Goal: Information Seeking & Learning: Find specific fact

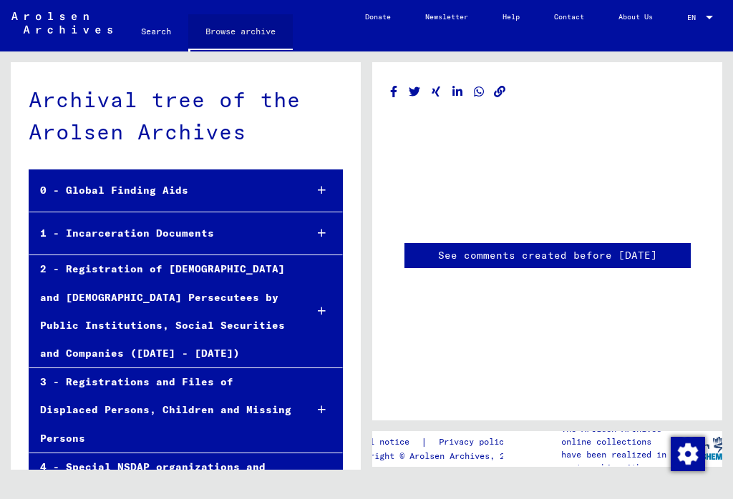
click at [235, 34] on link "Browse archive" at bounding box center [240, 32] width 104 height 37
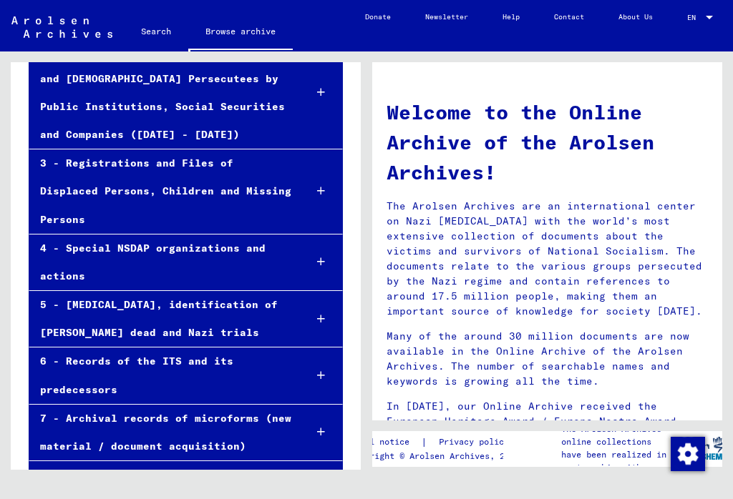
click at [61, 107] on div "2 - Registration of [DEMOGRAPHIC_DATA] and [DEMOGRAPHIC_DATA] Persecutees by Pu…" at bounding box center [160, 92] width 263 height 112
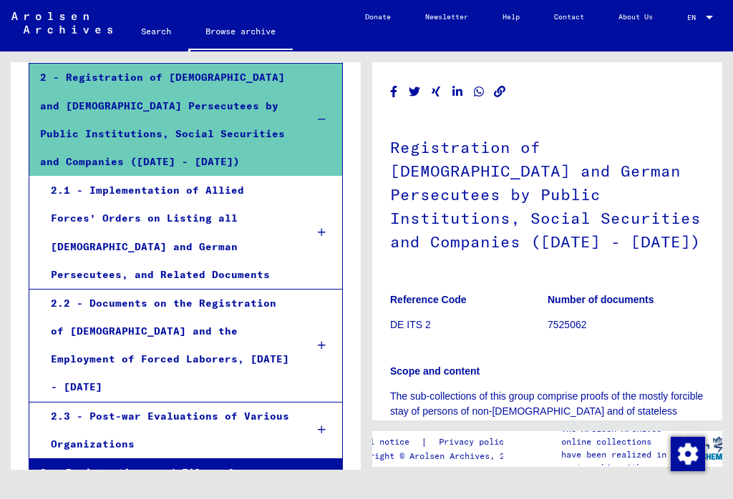
click at [69, 217] on div "2.1 - Implementation of Allied Forces’ Orders on Listing all [DEMOGRAPHIC_DATA]…" at bounding box center [167, 233] width 255 height 112
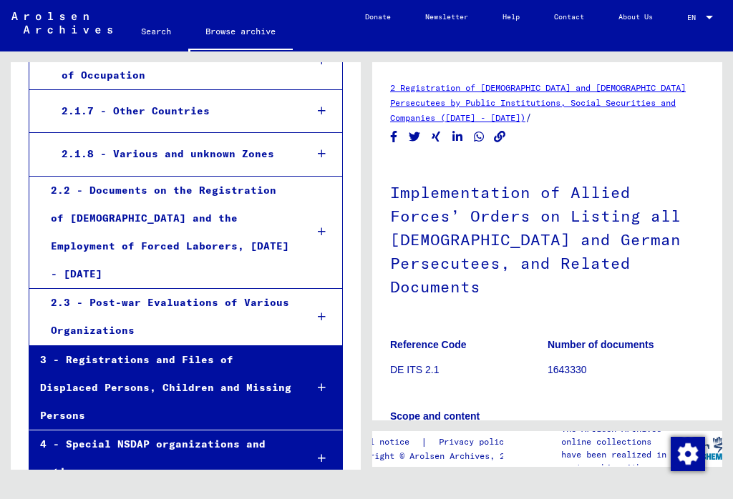
scroll to position [731, 0]
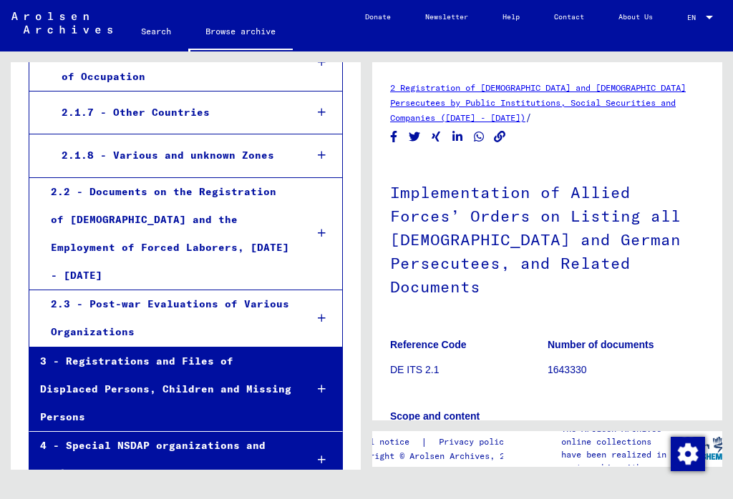
click at [60, 192] on div "2.2 - Documents on the Registration of [DEMOGRAPHIC_DATA] and the Employment of…" at bounding box center [167, 234] width 255 height 112
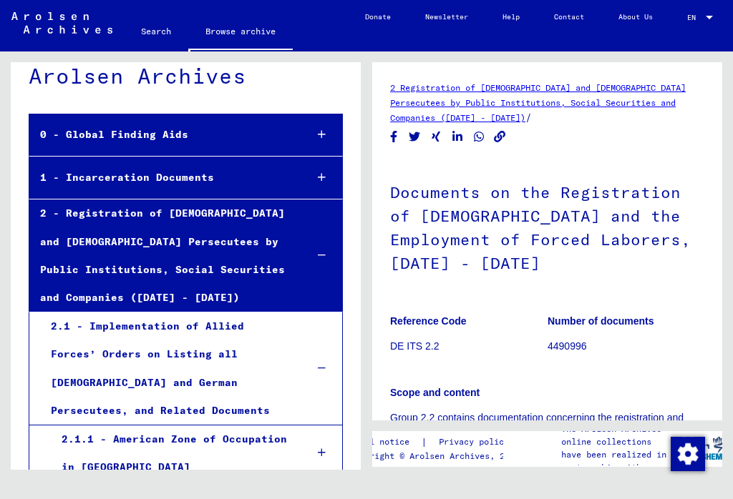
scroll to position [58, 0]
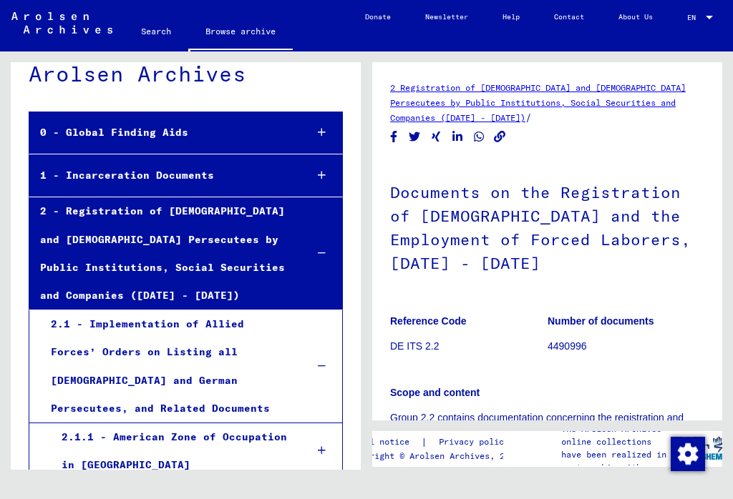
click at [53, 177] on div "1 - Incarceration Documents" at bounding box center [161, 176] width 265 height 28
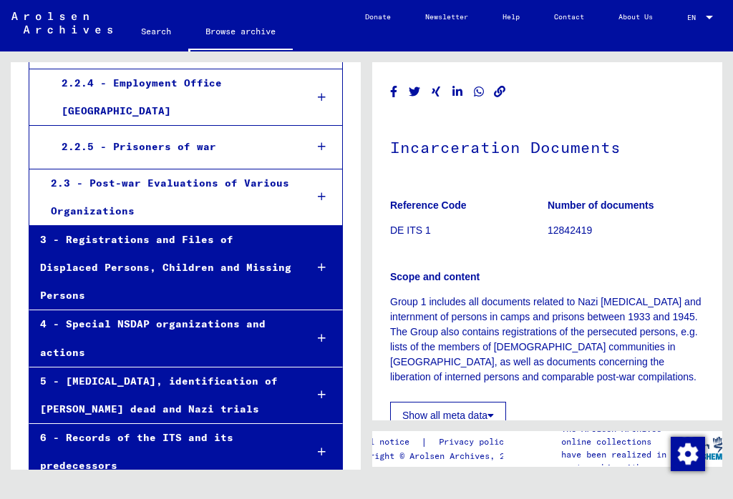
scroll to position [1270, 0]
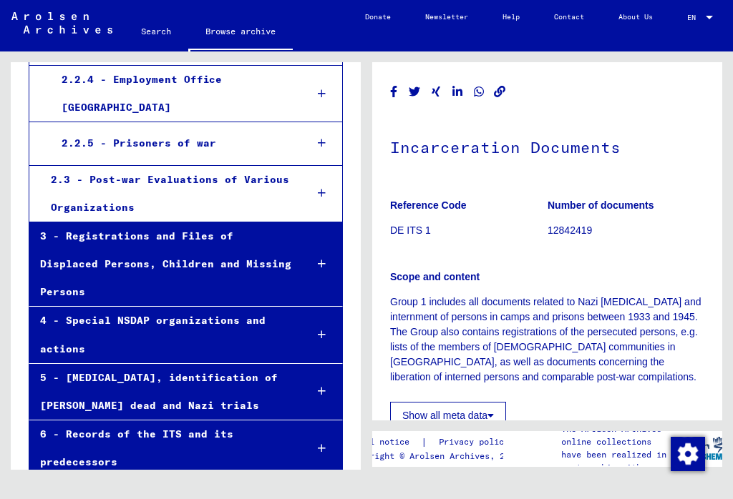
click at [54, 307] on div "4 - Special NSDAP organizations and actions" at bounding box center [161, 335] width 265 height 56
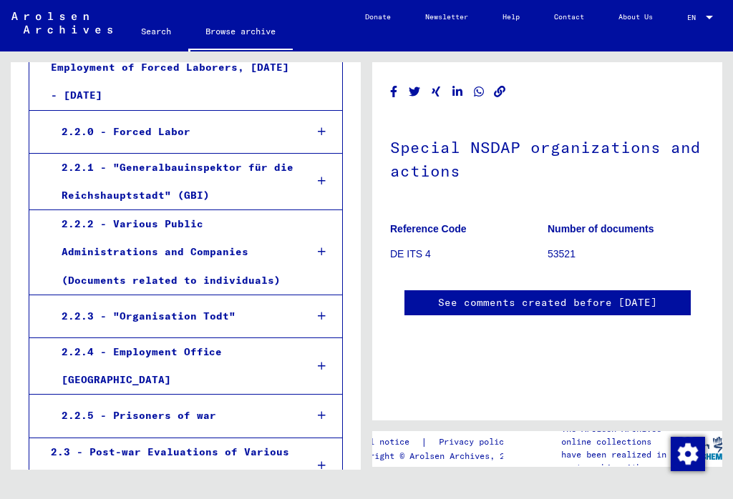
scroll to position [999, 0]
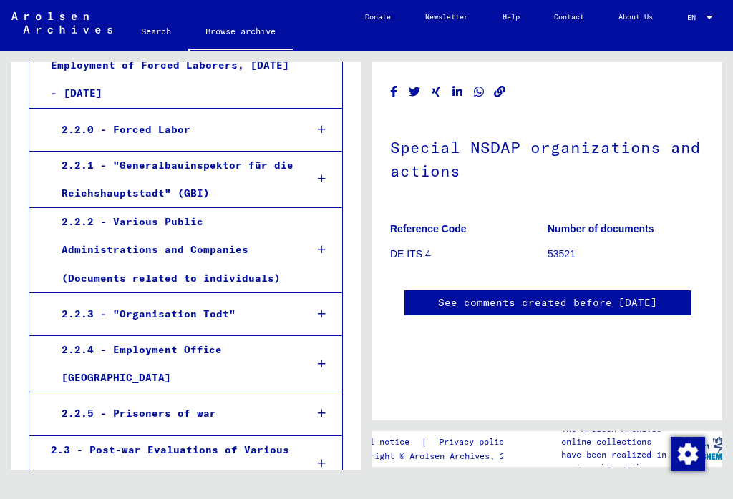
click at [87, 208] on div "2.2.2 - Various Public Administrations and Companies (Documents related to indi…" at bounding box center [173, 250] width 244 height 84
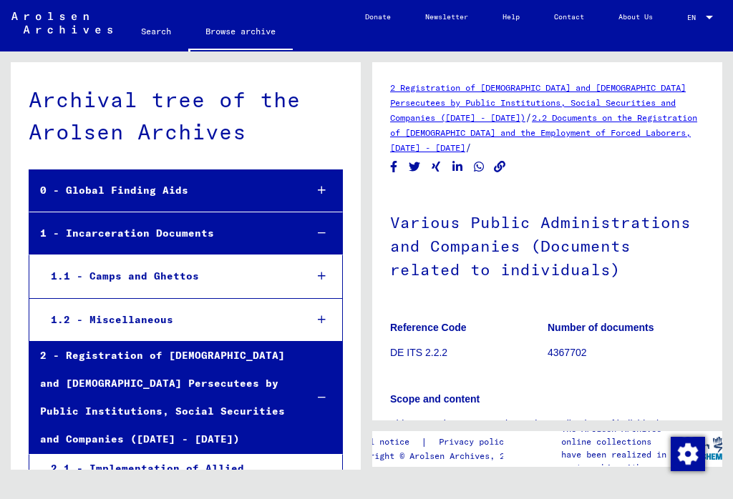
click at [87, 195] on div "0 - Global Finding Aids" at bounding box center [161, 191] width 265 height 28
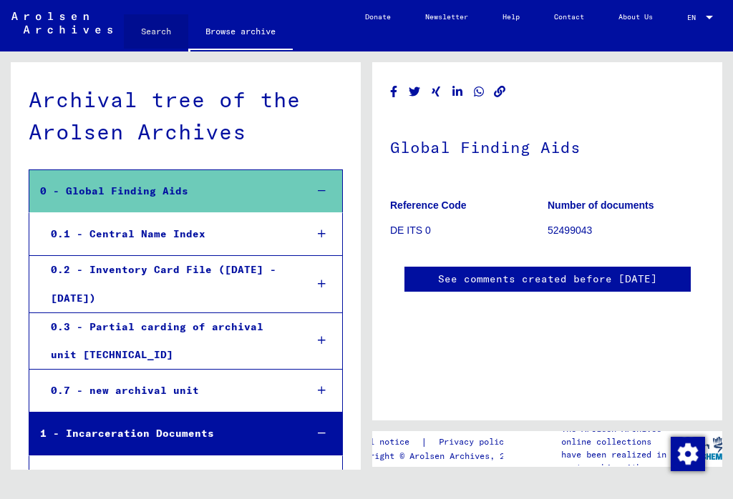
click at [150, 31] on link "Search" at bounding box center [156, 31] width 64 height 34
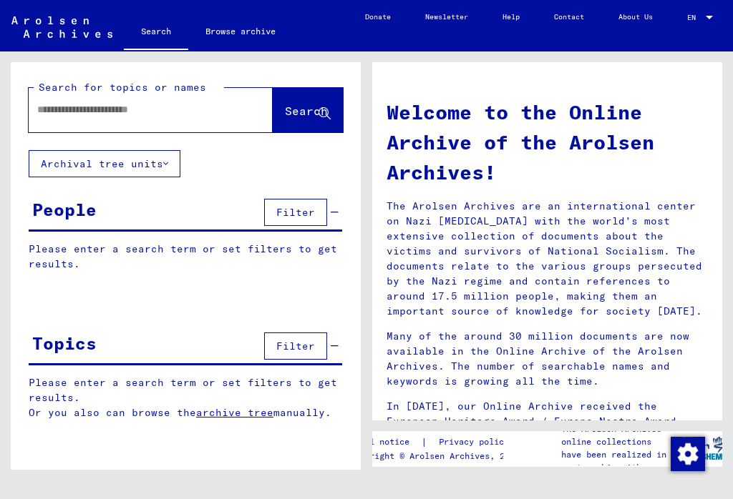
click at [44, 112] on input "text" at bounding box center [133, 109] width 192 height 15
type input "****"
click at [286, 104] on span "Search" at bounding box center [306, 111] width 43 height 14
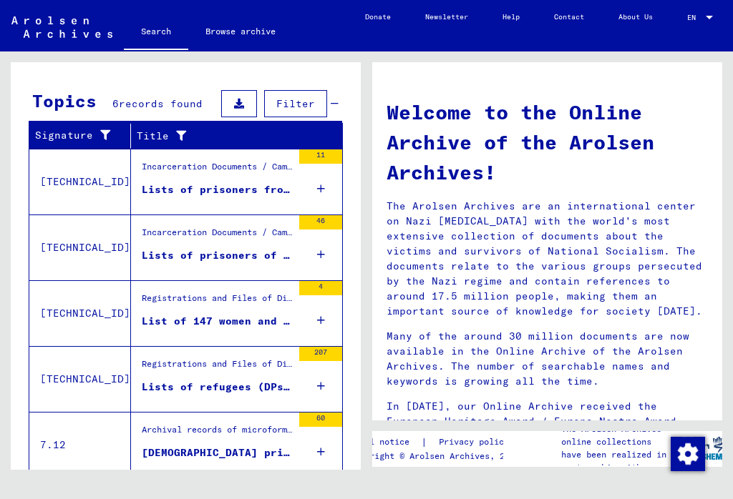
scroll to position [238, 0]
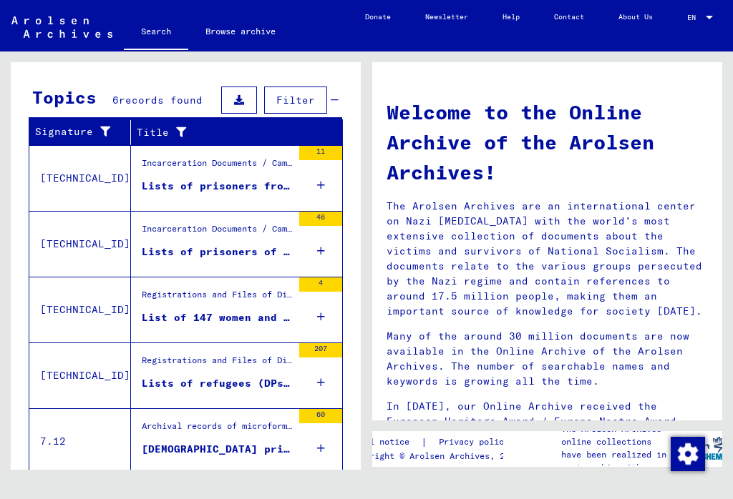
click at [163, 185] on div "Lists of prisoners from the KZ of the rural police in [GEOGRAPHIC_DATA] CICR da…" at bounding box center [217, 186] width 150 height 15
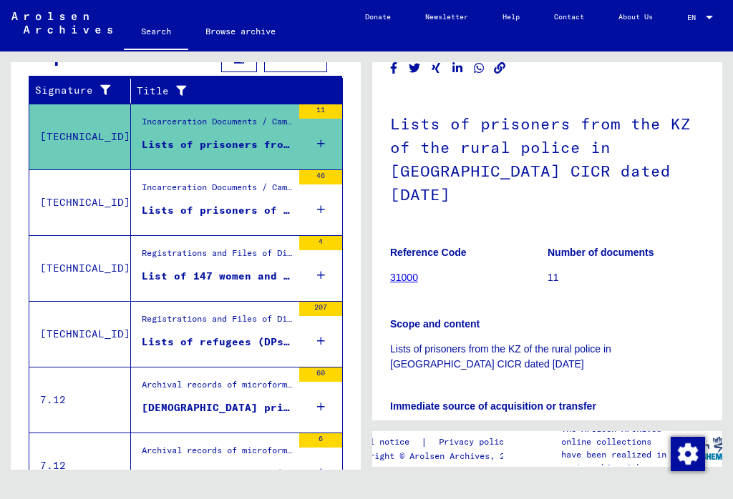
scroll to position [54, 0]
click at [146, 201] on figure "Incarceration Documents / Camps and Ghettos / Camps in [GEOGRAPHIC_DATA] and [G…" at bounding box center [217, 191] width 150 height 21
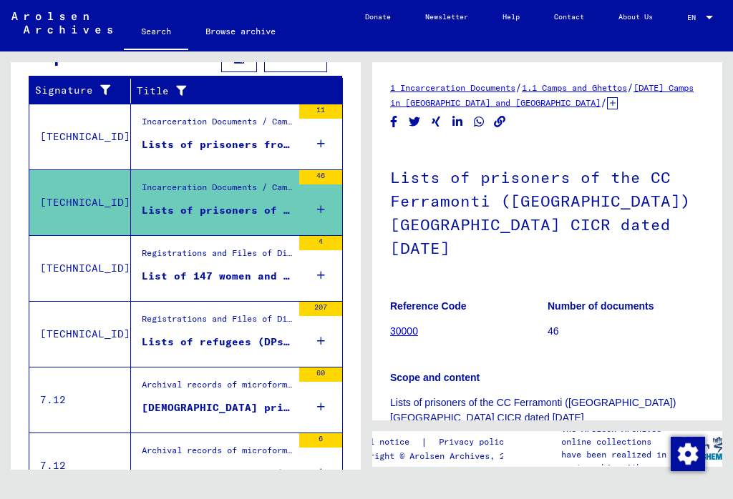
click at [142, 271] on div "List of 147 women and children of various nationalities who are internees in th…" at bounding box center [217, 276] width 150 height 15
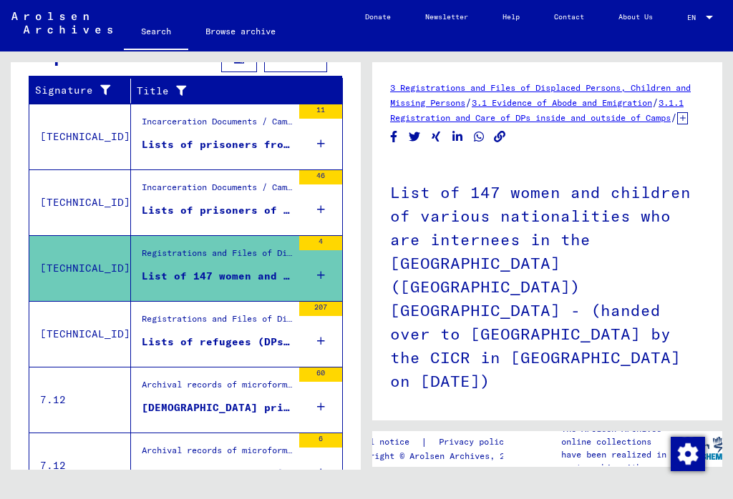
click at [150, 345] on div "Lists of refugees (DPs) of [DEMOGRAPHIC_DATA] nationality, who were housed in v…" at bounding box center [217, 342] width 150 height 15
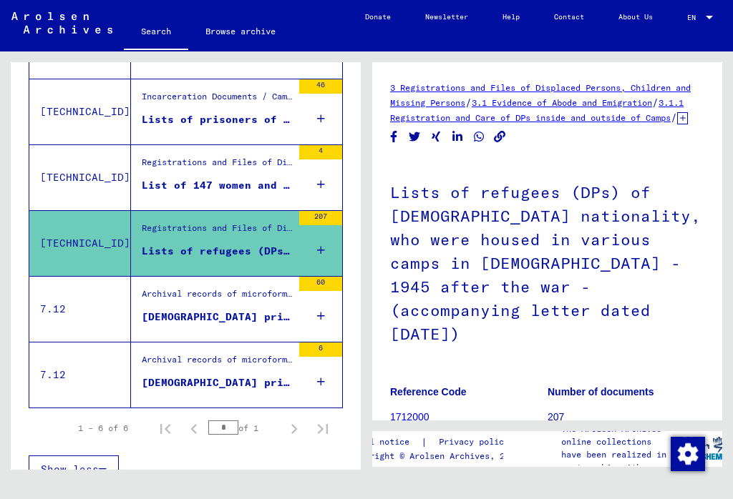
scroll to position [327, 0]
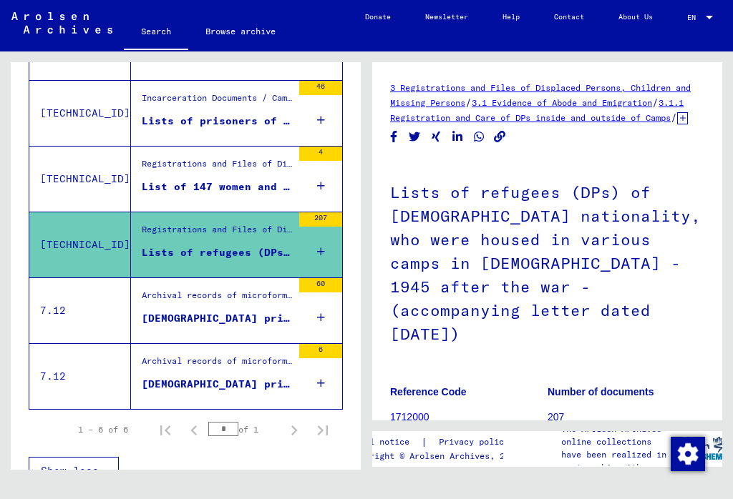
click at [143, 305] on div "Archival records of microforms (new material / document acquisition) / Document…" at bounding box center [217, 299] width 150 height 20
